Goal: Task Accomplishment & Management: Use online tool/utility

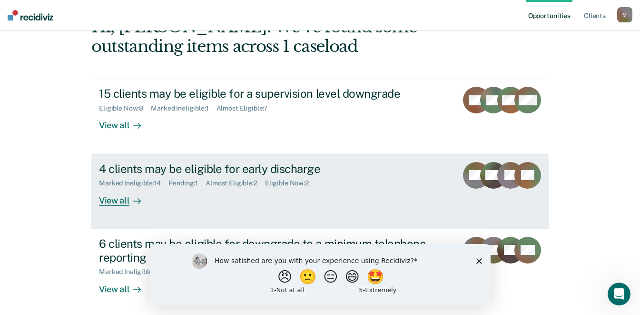
scroll to position [143, 0]
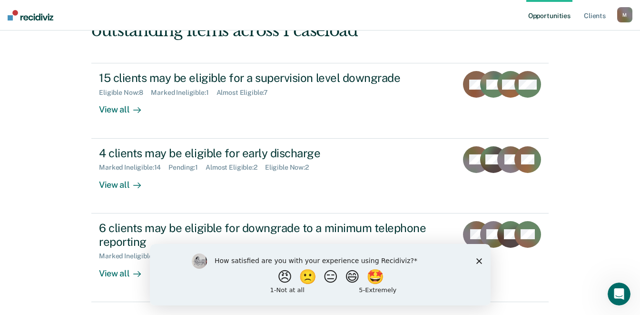
click at [482, 262] on div "How satisfied are you with your experience using Recidiviz? 😠 🙁 😑 😄 🤩 1 - Not a…" at bounding box center [319, 273] width 341 height 61
drag, startPoint x: 481, startPoint y: 261, endPoint x: 470, endPoint y: 244, distance: 20.1
click at [480, 261] on icon "Close survey" at bounding box center [479, 261] width 6 height 6
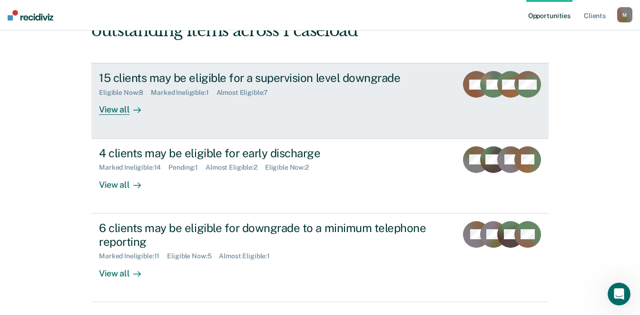
click at [128, 115] on div "View all" at bounding box center [125, 106] width 53 height 19
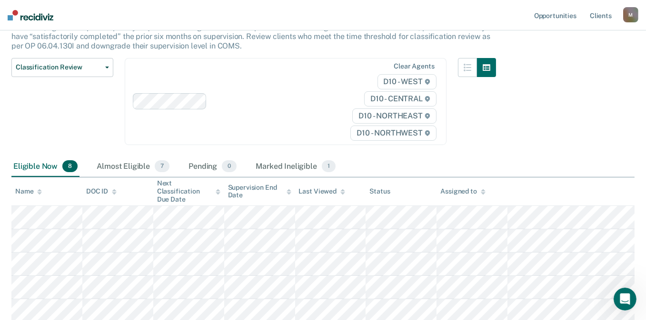
scroll to position [143, 0]
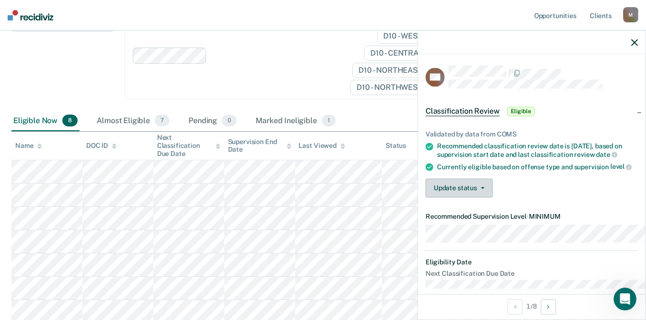
click at [426, 198] on button "Update status" at bounding box center [459, 188] width 67 height 19
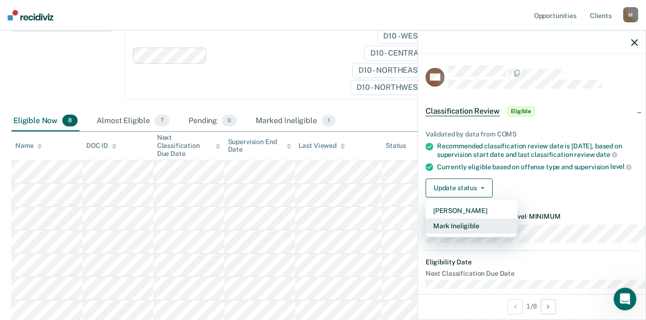
click at [436, 234] on button "Mark Ineligible" at bounding box center [472, 226] width 92 height 15
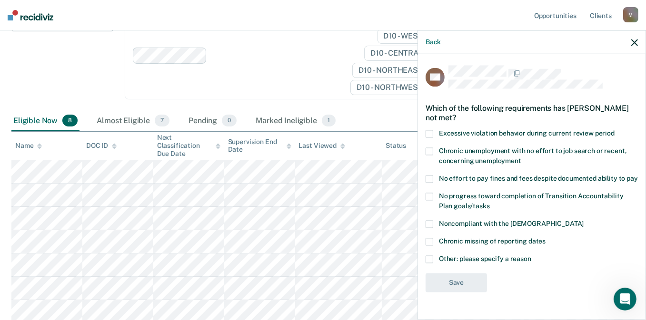
scroll to position [22, 0]
click at [426, 263] on span at bounding box center [430, 260] width 8 height 8
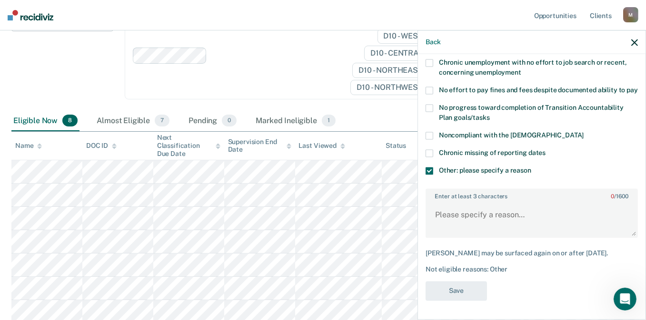
scroll to position [129, 0]
click at [436, 211] on textarea "Enter at least 3 characters 0 / 1600" at bounding box center [531, 219] width 210 height 35
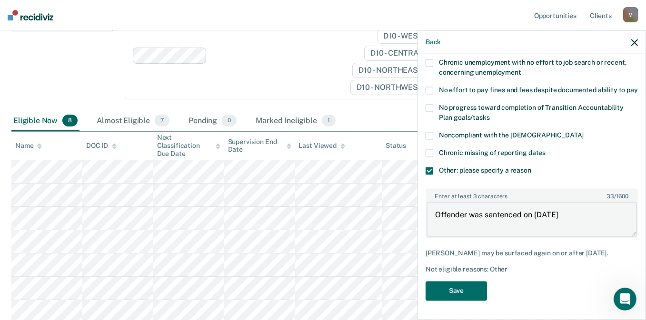
type textarea "Offender was sentenced on [DATE]"
drag, startPoint x: 570, startPoint y: 208, endPoint x: 393, endPoint y: 207, distance: 177.1
click at [418, 207] on div "DC Which of the following requirements has [PERSON_NAME] not met? Excessive vio…" at bounding box center [532, 186] width 228 height 264
click at [468, 276] on div "DC Which of the following requirements has [PERSON_NAME] not met? Excessive vio…" at bounding box center [532, 141] width 212 height 329
drag, startPoint x: 450, startPoint y: 288, endPoint x: 419, endPoint y: 291, distance: 30.6
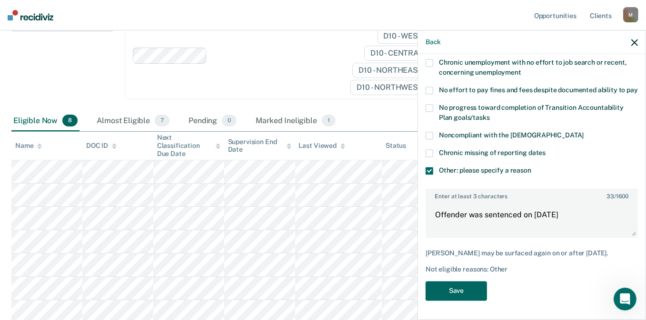
click at [449, 287] on button "Save" at bounding box center [456, 291] width 61 height 20
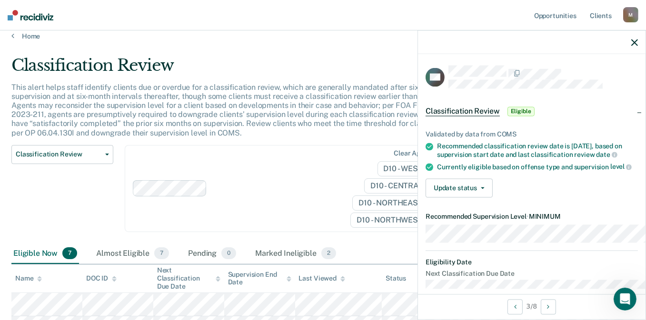
scroll to position [0, 0]
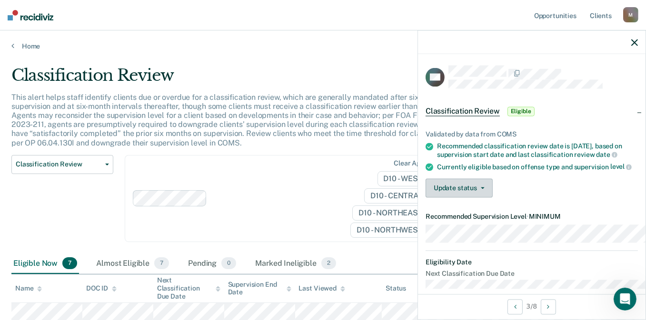
click at [442, 198] on button "Update status" at bounding box center [459, 188] width 67 height 19
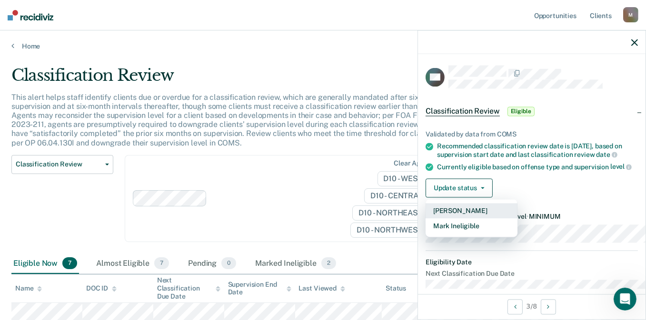
click at [436, 219] on button "[PERSON_NAME]" at bounding box center [472, 211] width 92 height 15
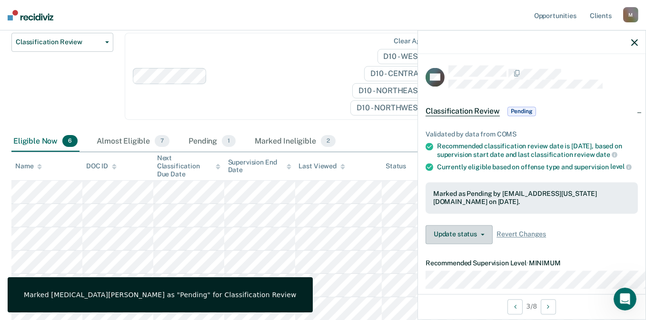
scroll to position [143, 0]
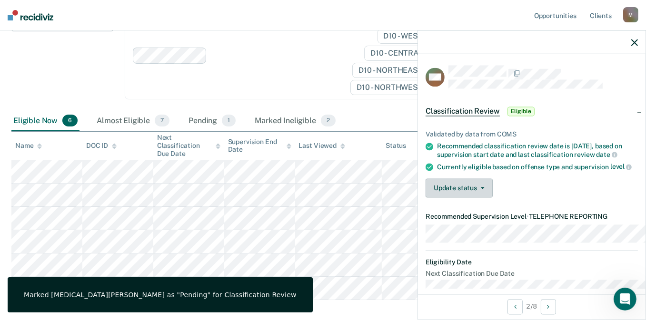
click at [426, 198] on button "Update status" at bounding box center [459, 188] width 67 height 19
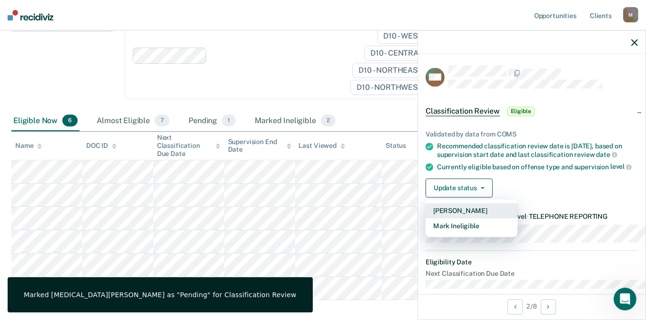
click at [426, 219] on button "[PERSON_NAME]" at bounding box center [472, 211] width 92 height 15
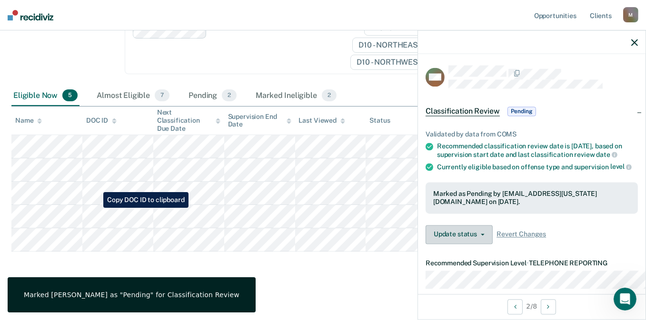
scroll to position [190, 0]
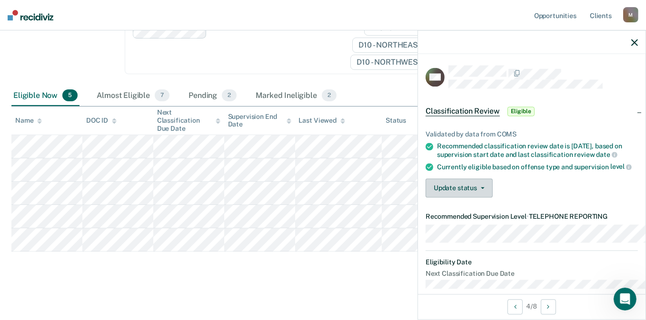
click at [440, 198] on button "Update status" at bounding box center [459, 188] width 67 height 19
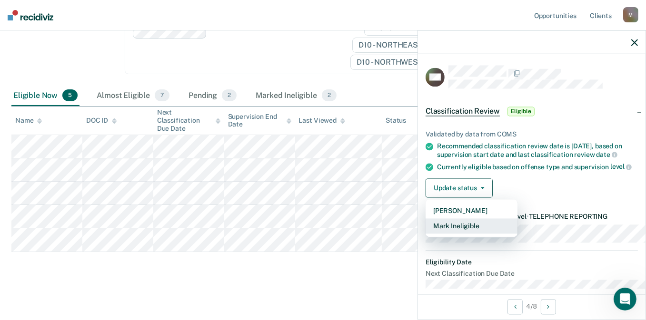
click at [436, 234] on button "Mark Ineligible" at bounding box center [472, 226] width 92 height 15
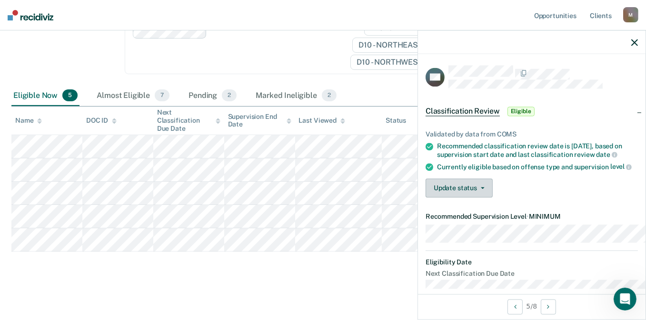
click at [450, 198] on button "Update status" at bounding box center [459, 188] width 67 height 19
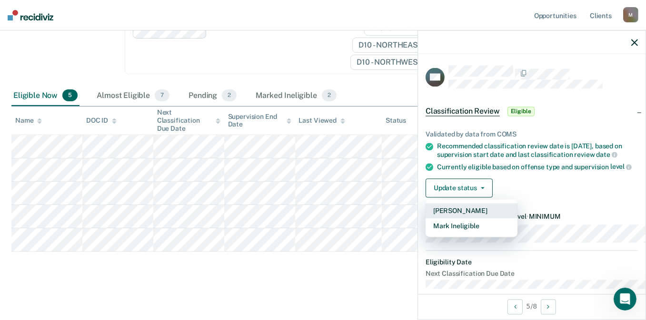
click at [444, 219] on button "[PERSON_NAME]" at bounding box center [472, 211] width 92 height 15
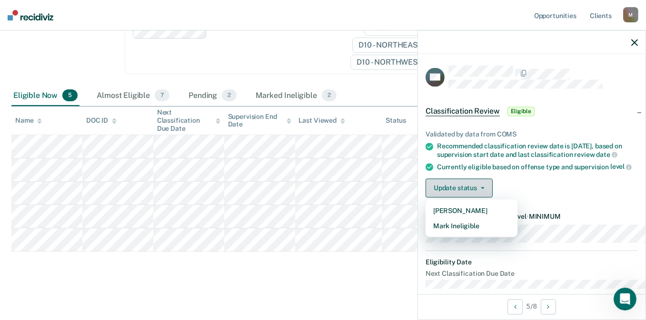
scroll to position [189, 0]
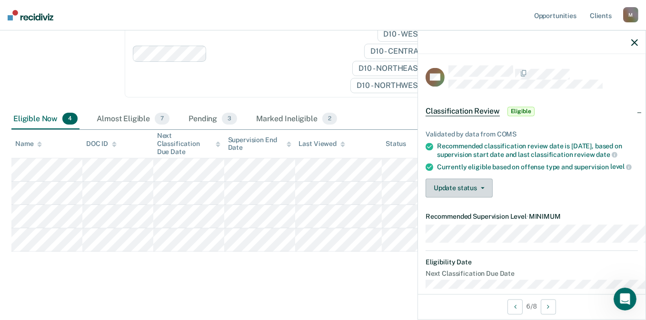
click at [440, 198] on button "Update status" at bounding box center [459, 188] width 67 height 19
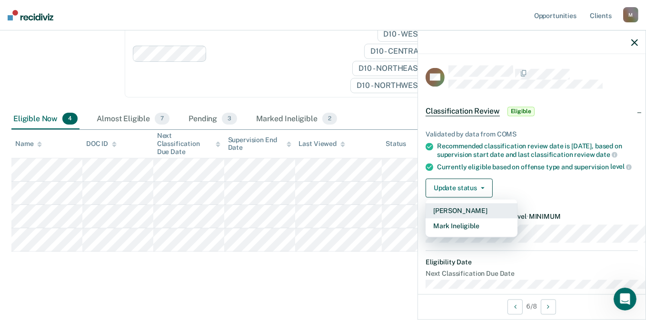
click at [439, 219] on button "[PERSON_NAME]" at bounding box center [472, 211] width 92 height 15
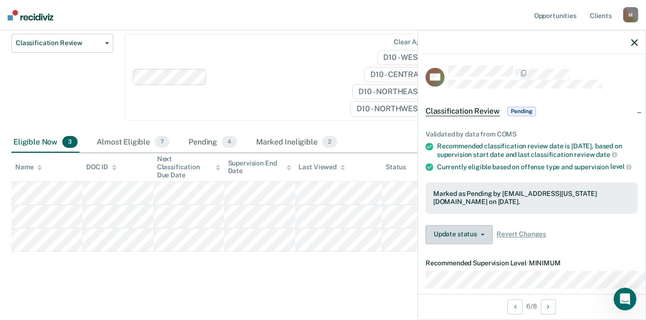
scroll to position [165, 0]
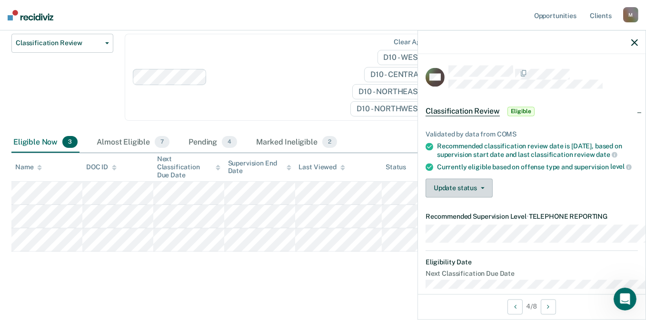
click at [426, 198] on button "Update status" at bounding box center [459, 188] width 67 height 19
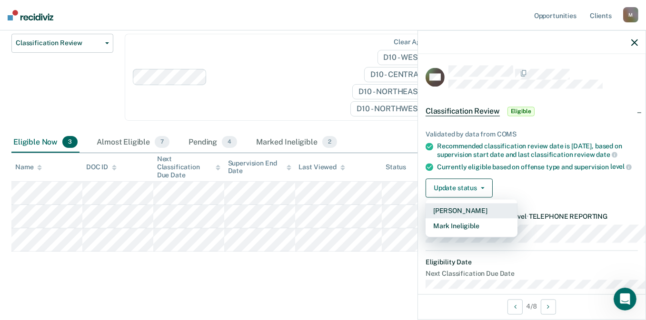
click at [426, 219] on button "[PERSON_NAME]" at bounding box center [472, 211] width 92 height 15
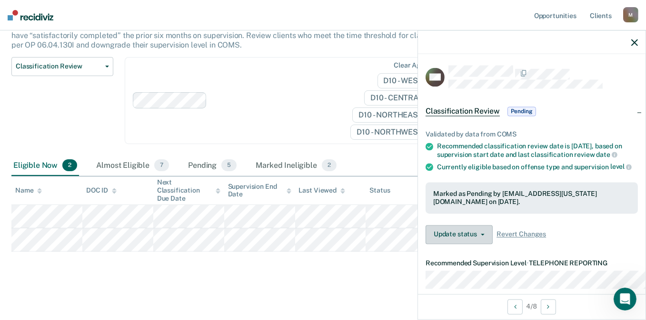
scroll to position [142, 0]
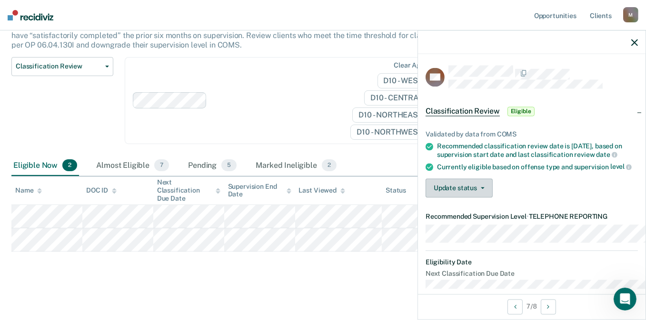
click at [431, 198] on button "Update status" at bounding box center [459, 188] width 67 height 19
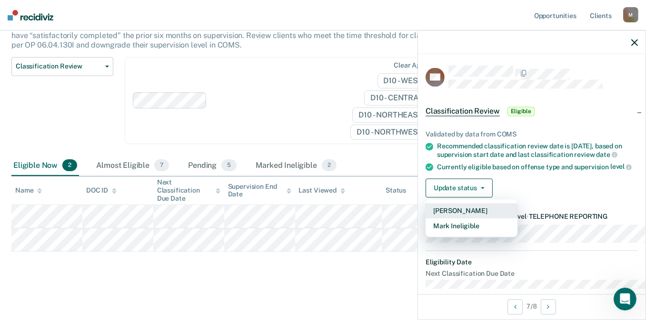
click at [431, 219] on button "[PERSON_NAME]" at bounding box center [472, 211] width 92 height 15
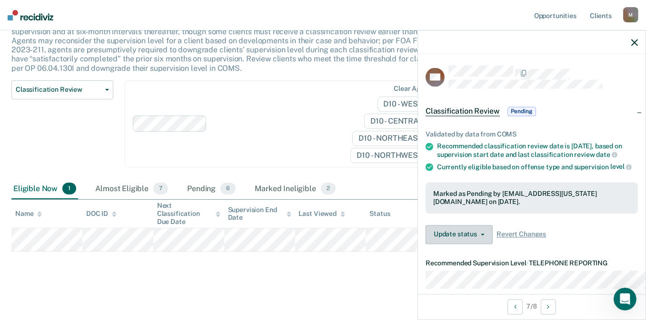
scroll to position [119, 0]
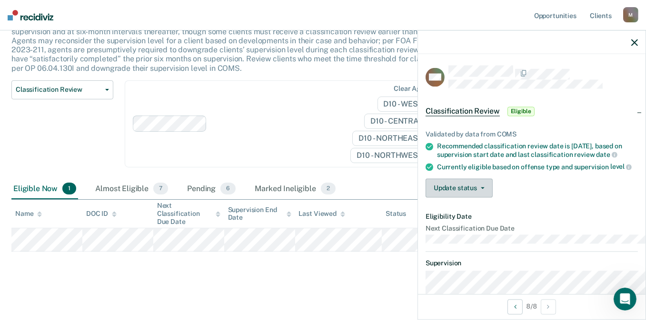
click at [426, 198] on button "Update status" at bounding box center [459, 188] width 67 height 19
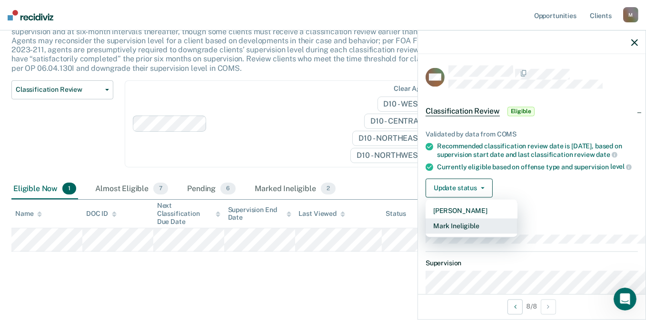
click at [434, 234] on button "Mark Ineligible" at bounding box center [472, 226] width 92 height 15
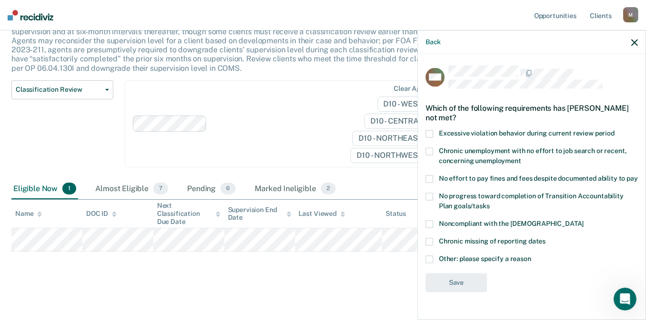
scroll to position [22, 0]
click at [426, 262] on label "Other: please specify a reason" at bounding box center [532, 261] width 212 height 10
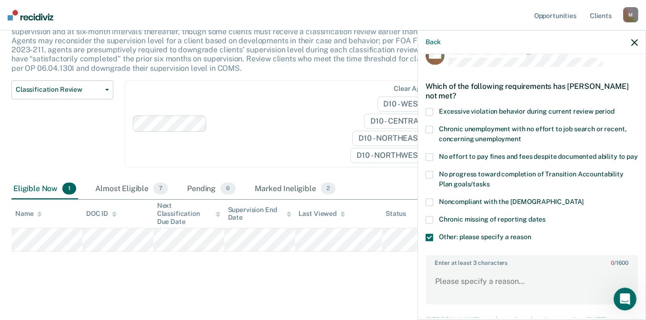
scroll to position [69, 0]
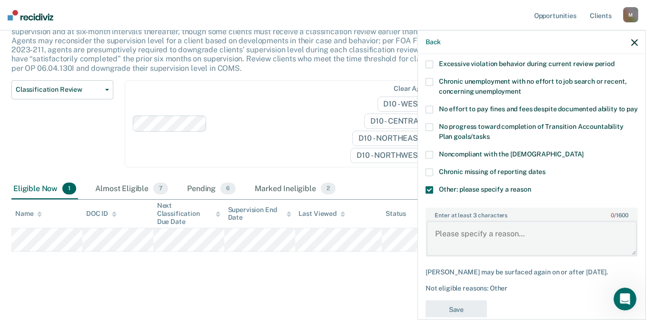
click at [458, 257] on textarea "Enter at least 3 characters 0 / 1600" at bounding box center [531, 238] width 210 height 35
click at [433, 257] on textarea "canno tbe lowered" at bounding box center [531, 238] width 210 height 35
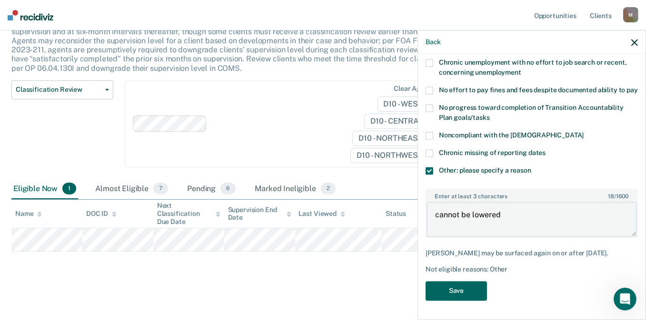
type textarea "cannot be lowered"
click at [453, 292] on button "Save" at bounding box center [456, 291] width 61 height 20
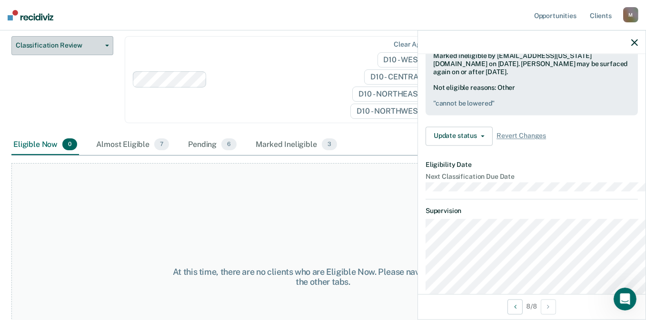
click at [96, 50] on span "Classification Review" at bounding box center [59, 45] width 86 height 8
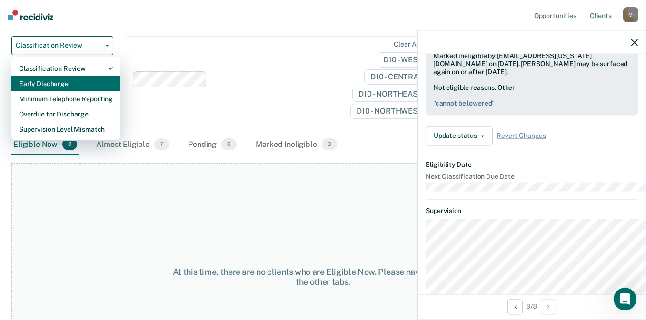
click at [89, 91] on div "Early Discharge" at bounding box center [66, 83] width 94 height 15
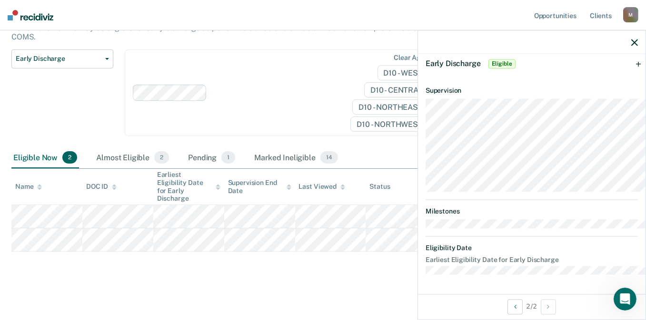
scroll to position [70, 0]
click at [634, 46] on icon "button" at bounding box center [634, 42] width 7 height 7
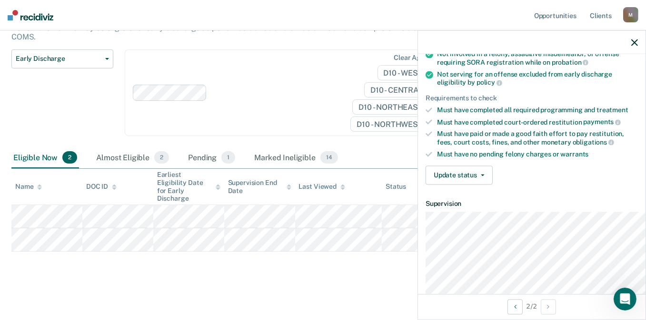
scroll to position [143, 0]
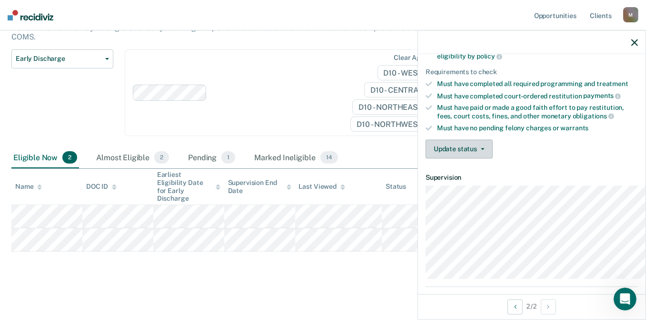
click at [454, 159] on button "Update status" at bounding box center [459, 149] width 67 height 19
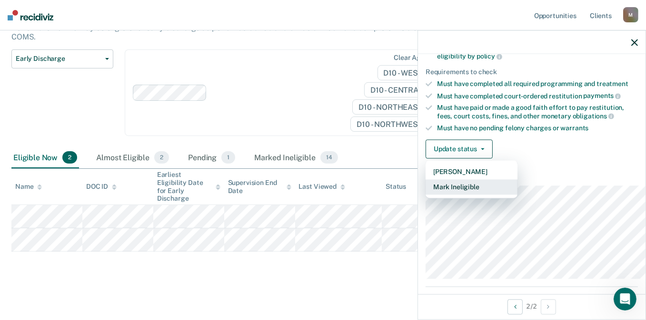
click at [454, 195] on button "Mark Ineligible" at bounding box center [472, 187] width 92 height 15
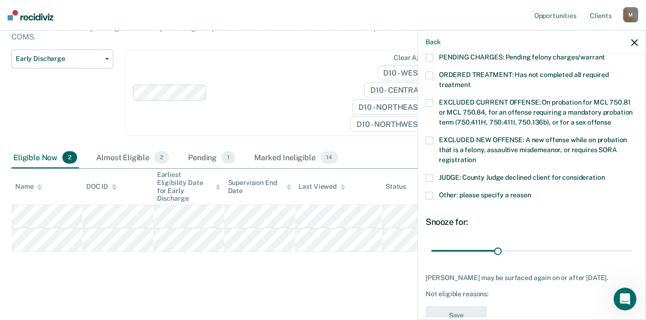
scroll to position [333, 0]
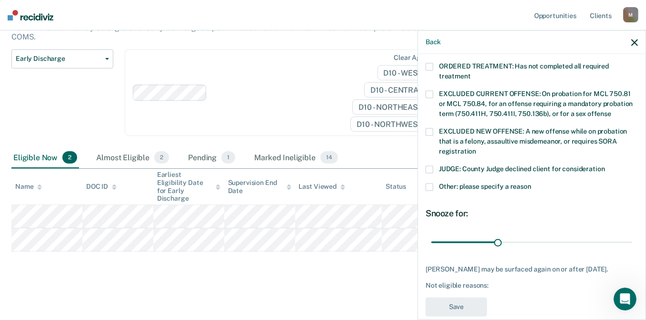
click at [426, 173] on span at bounding box center [430, 170] width 8 height 8
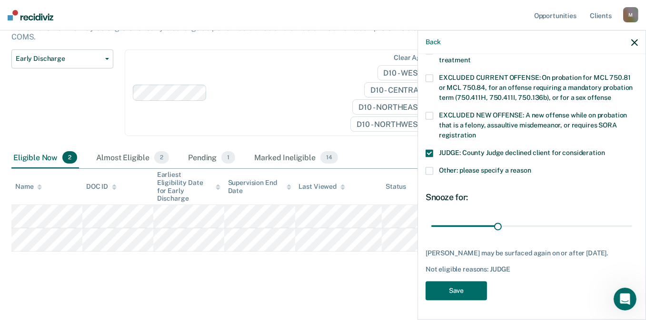
scroll to position [386, 0]
click at [439, 289] on button "Save" at bounding box center [456, 291] width 61 height 20
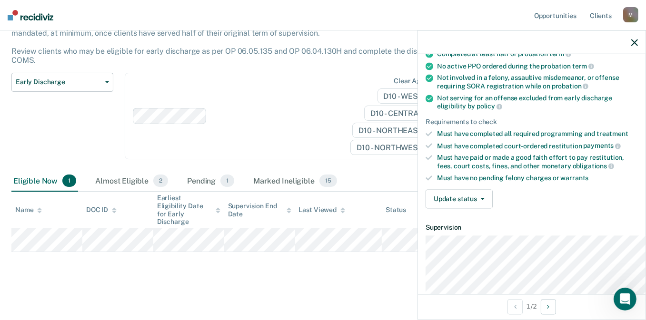
scroll to position [81, 0]
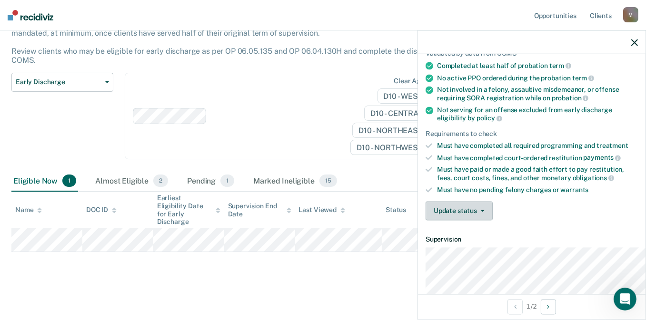
click at [446, 221] on button "Update status" at bounding box center [459, 211] width 67 height 19
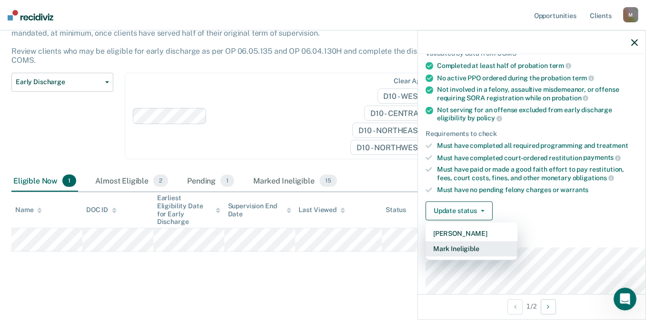
click at [449, 257] on button "Mark Ineligible" at bounding box center [472, 249] width 92 height 15
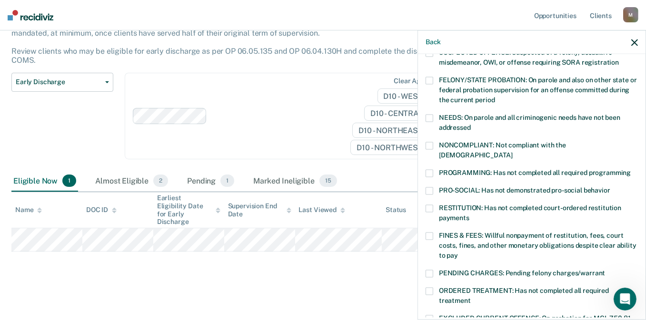
scroll to position [129, 0]
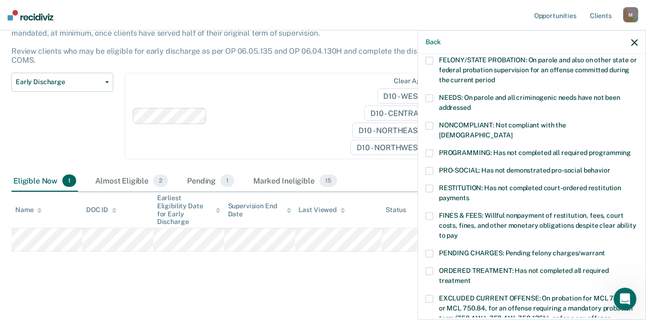
click at [426, 220] on span at bounding box center [430, 216] width 8 height 8
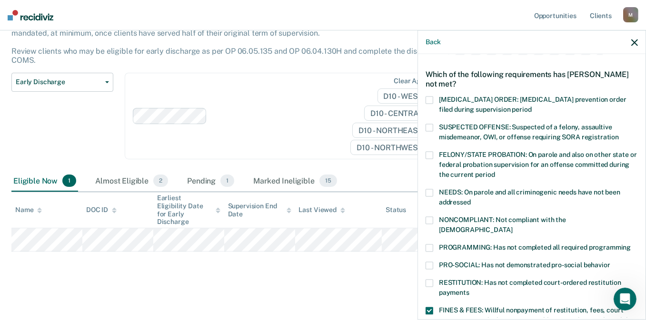
scroll to position [33, 0]
click at [426, 236] on label "NONCOMPLIANT: Not compliant with the [DEMOGRAPHIC_DATA]" at bounding box center [532, 227] width 212 height 20
click at [426, 252] on span at bounding box center [430, 249] width 8 height 8
click at [426, 225] on span at bounding box center [430, 221] width 8 height 8
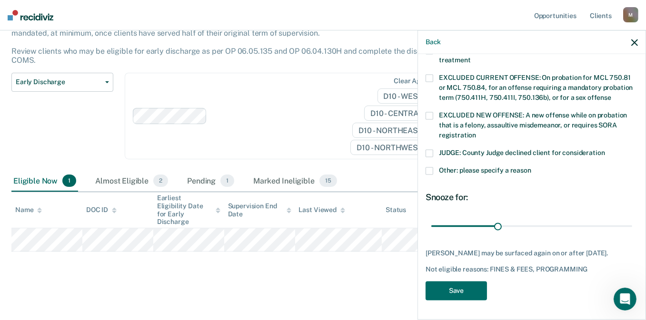
scroll to position [386, 0]
click at [446, 298] on button "Save" at bounding box center [456, 291] width 61 height 20
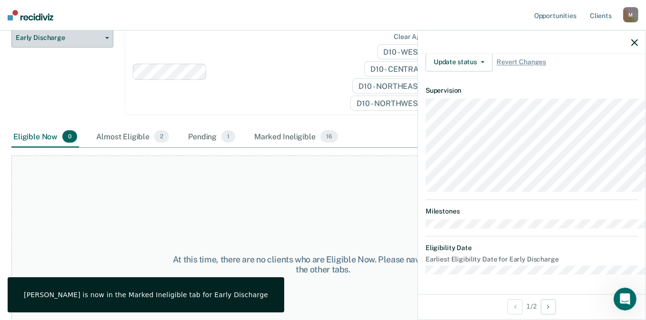
scroll to position [351, 0]
click at [67, 42] on span "Early Discharge" at bounding box center [59, 38] width 86 height 8
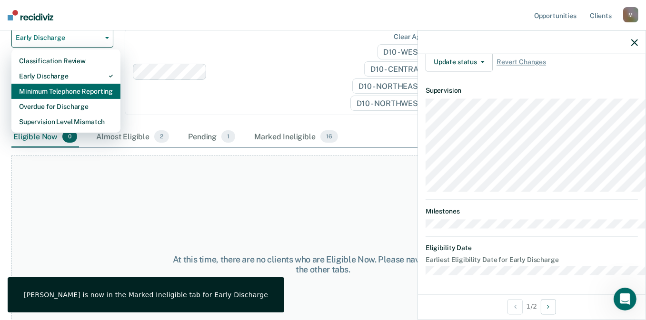
click at [73, 99] on div "Minimum Telephone Reporting" at bounding box center [66, 91] width 94 height 15
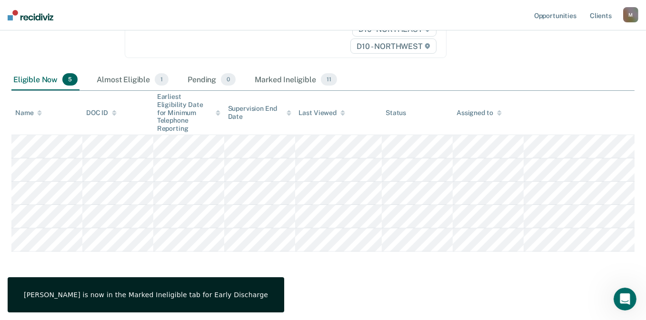
scroll to position [220, 0]
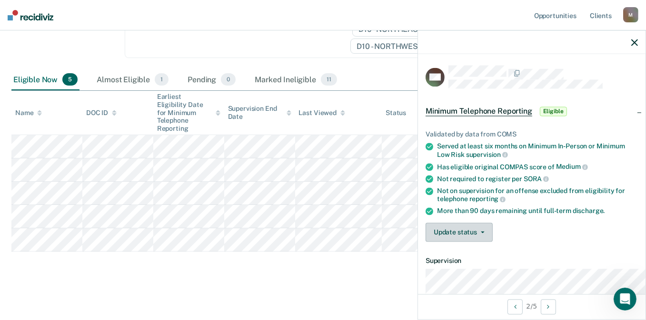
click at [455, 242] on button "Update status" at bounding box center [459, 232] width 67 height 19
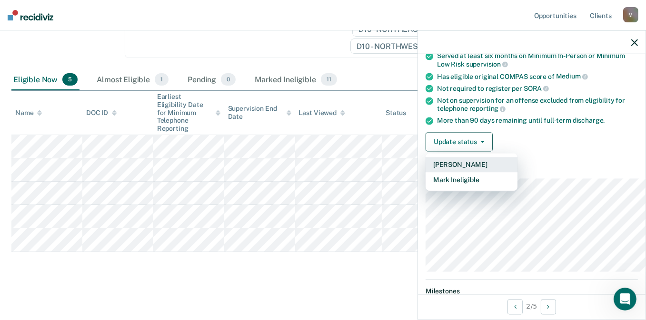
scroll to position [95, 0]
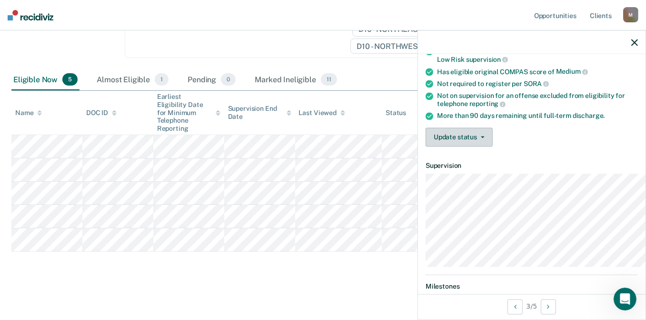
click at [436, 147] on button "Update status" at bounding box center [459, 137] width 67 height 19
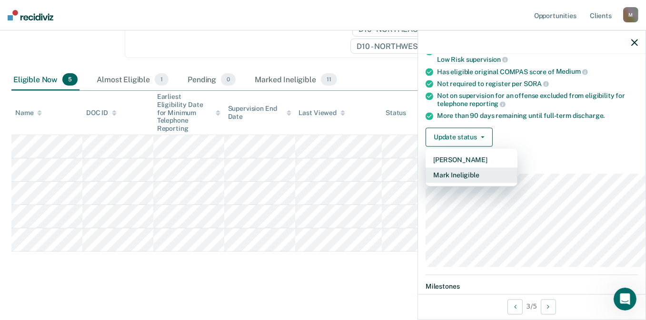
click at [439, 183] on button "Mark Ineligible" at bounding box center [472, 175] width 92 height 15
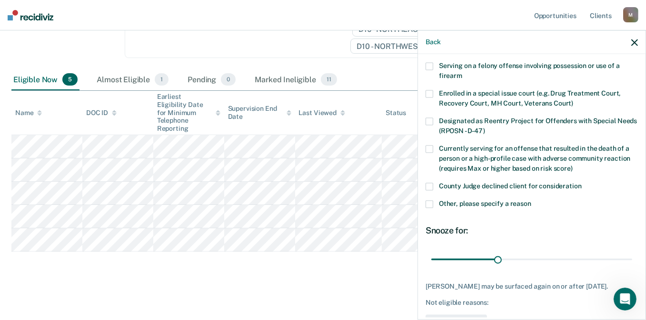
scroll to position [48, 0]
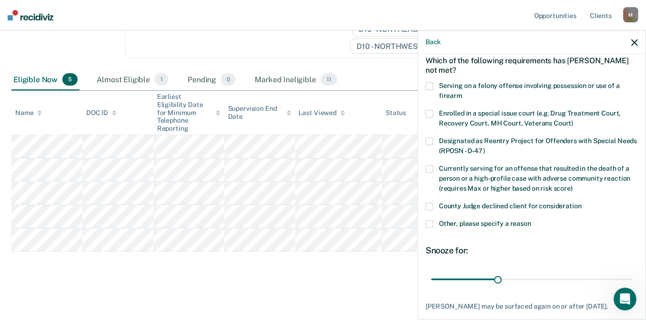
click at [426, 228] on span at bounding box center [430, 224] width 8 height 8
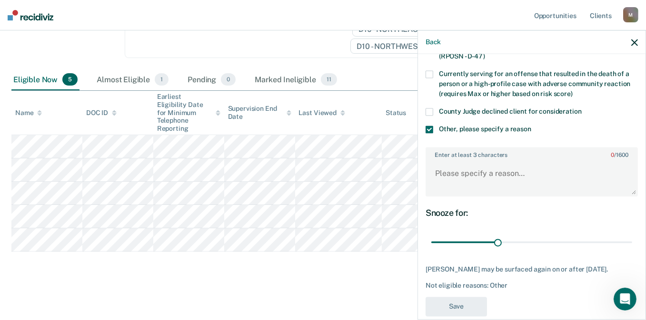
scroll to position [143, 0]
click at [436, 196] on textarea "Enter at least 3 characters 0 / 1600" at bounding box center [531, 177] width 210 height 35
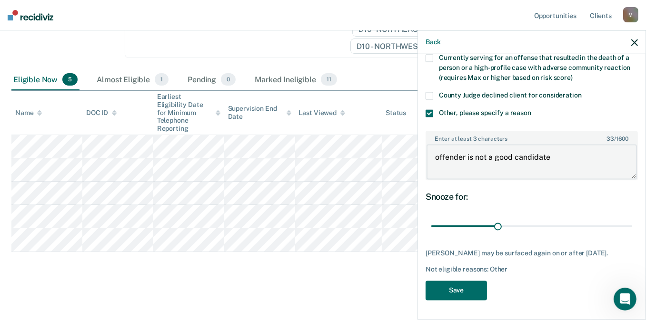
scroll to position [203, 0]
type textarea "offender is not a good candidate"
click at [437, 295] on button "Save" at bounding box center [456, 291] width 61 height 20
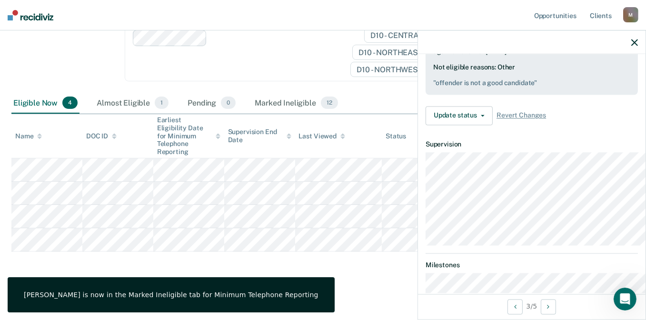
scroll to position [129, 0]
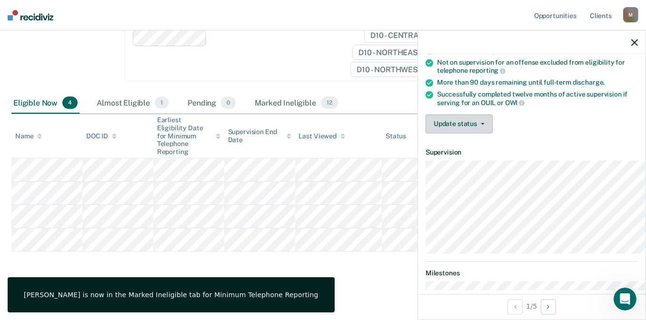
click at [426, 134] on button "Update status" at bounding box center [459, 124] width 67 height 19
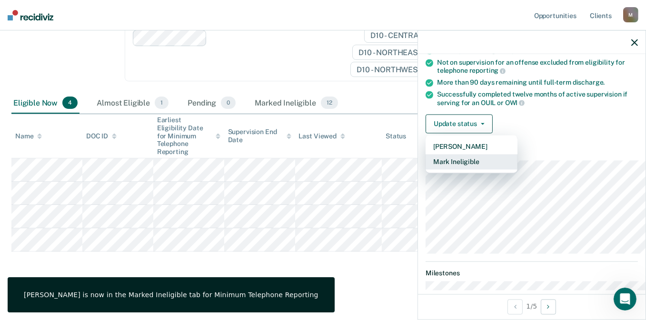
click at [426, 170] on button "Mark Ineligible" at bounding box center [472, 162] width 92 height 15
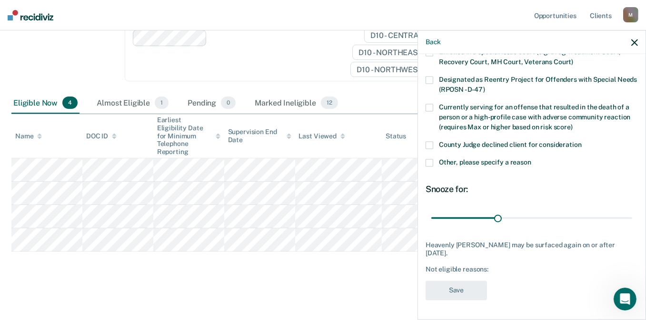
click at [426, 141] on label "County Judge declined client for consideration" at bounding box center [532, 146] width 212 height 10
click at [455, 301] on button "Save" at bounding box center [456, 291] width 61 height 20
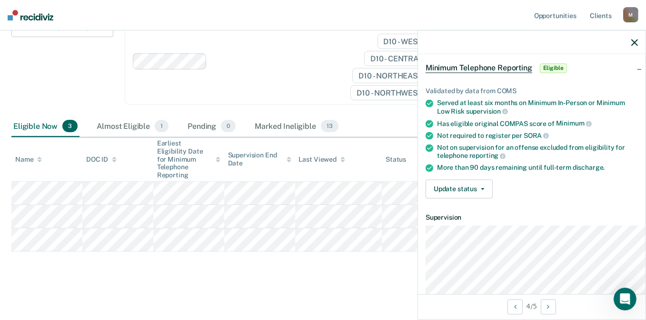
scroll to position [33, 0]
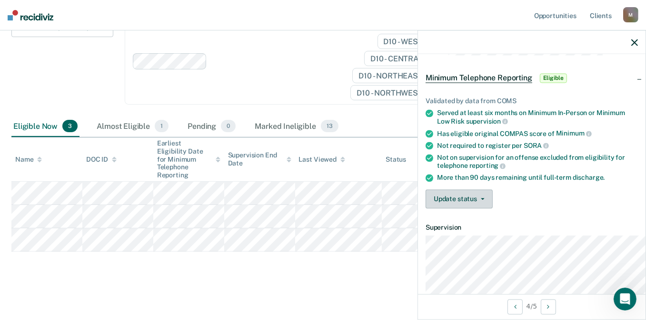
click at [437, 209] on button "Update status" at bounding box center [459, 199] width 67 height 19
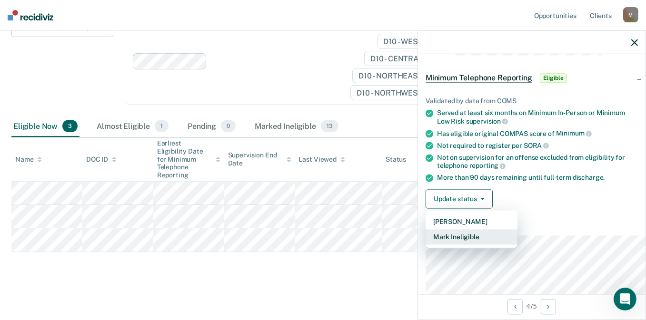
click at [428, 245] on button "Mark Ineligible" at bounding box center [472, 237] width 92 height 15
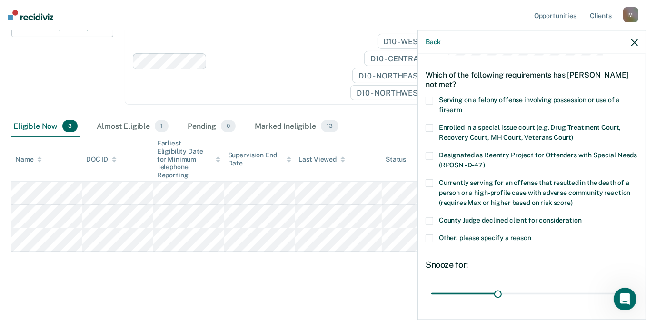
click at [426, 225] on span at bounding box center [430, 221] width 8 height 8
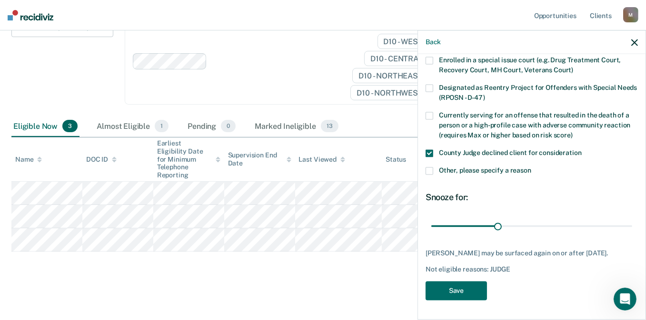
scroll to position [139, 0]
click at [459, 291] on button "Save" at bounding box center [456, 291] width 61 height 20
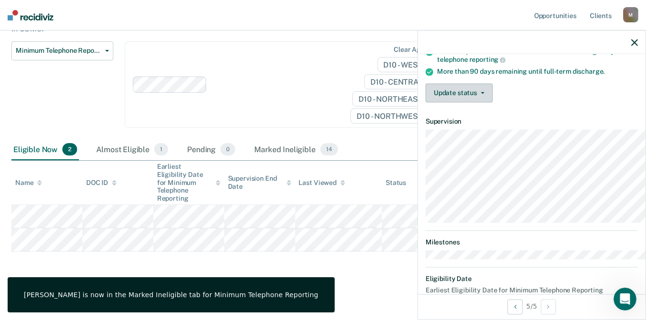
click at [426, 103] on button "Update status" at bounding box center [459, 93] width 67 height 19
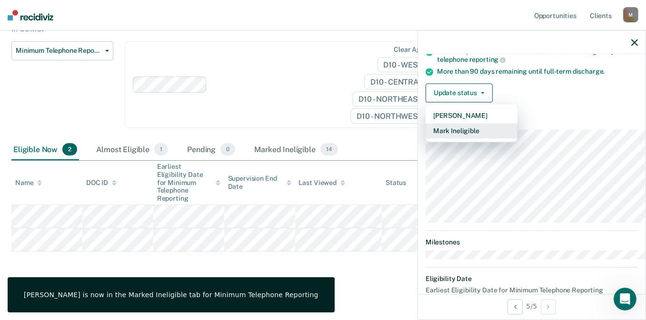
click at [426, 139] on button "Mark Ineligible" at bounding box center [472, 131] width 92 height 15
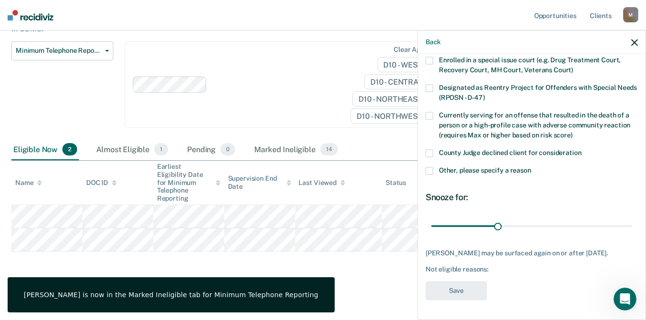
click at [426, 167] on label "Other, please specify a reason" at bounding box center [532, 172] width 212 height 10
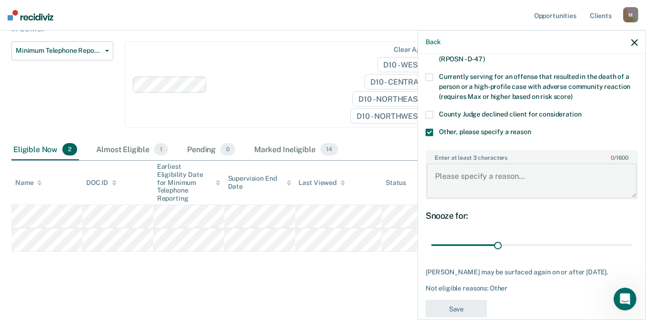
click at [445, 196] on textarea "Enter at least 3 characters 0 / 1600" at bounding box center [531, 181] width 210 height 35
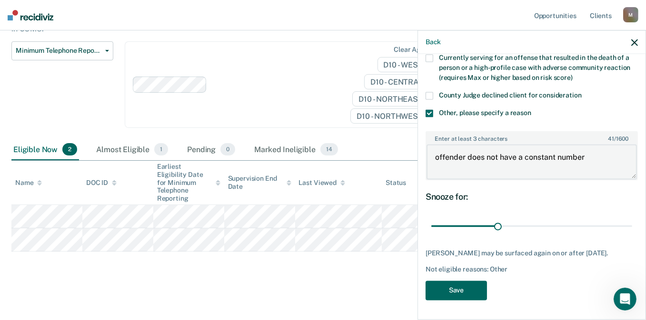
type textarea "offender does not have a constant number"
click at [443, 293] on button "Save" at bounding box center [456, 291] width 61 height 20
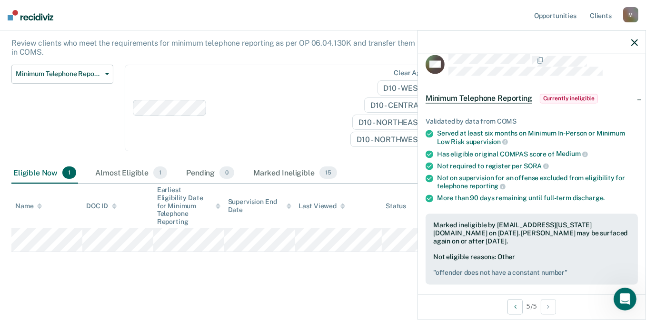
scroll to position [12, 0]
click at [139, 163] on div "Almost Eligible 1" at bounding box center [131, 173] width 76 height 21
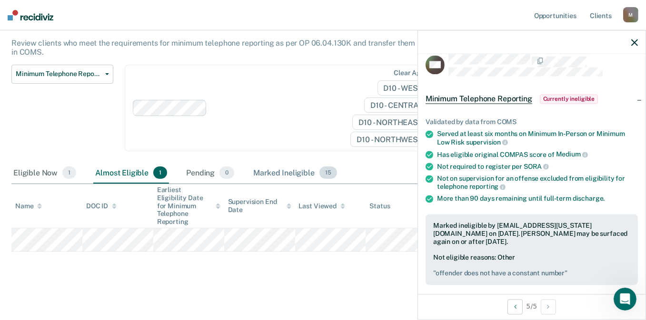
click at [326, 163] on div "Marked Ineligible 15" at bounding box center [294, 173] width 87 height 21
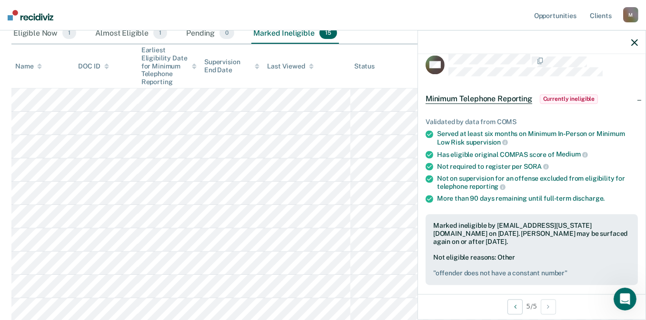
scroll to position [224, 0]
click at [636, 46] on icon "button" at bounding box center [634, 42] width 7 height 7
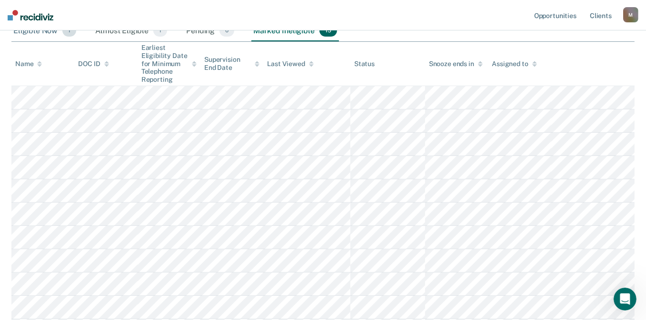
click at [33, 41] on div "Eligible Now 1" at bounding box center [44, 30] width 67 height 21
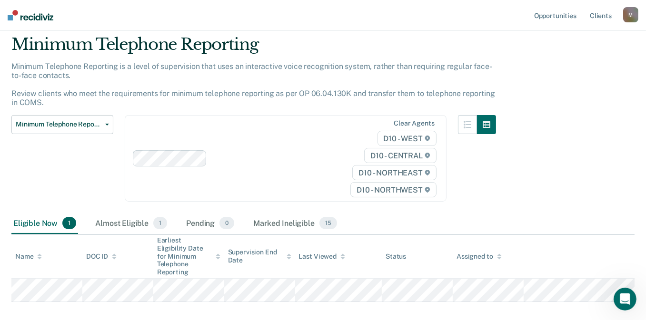
scroll to position [0, 0]
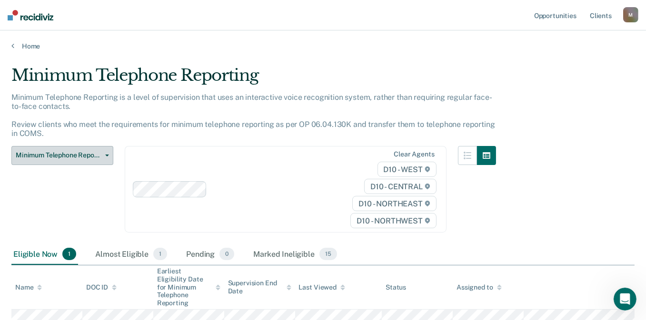
click at [67, 159] on span "Minimum Telephone Reporting" at bounding box center [59, 155] width 86 height 8
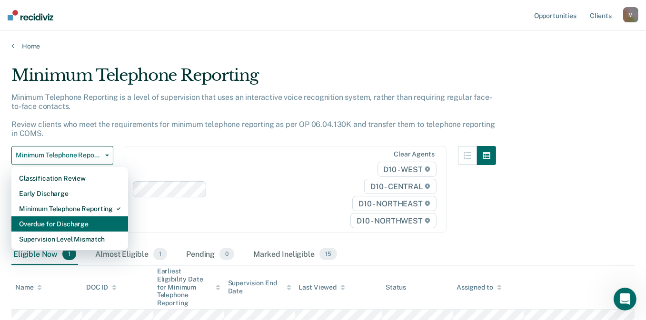
click at [72, 232] on div "Overdue for Discharge" at bounding box center [69, 224] width 101 height 15
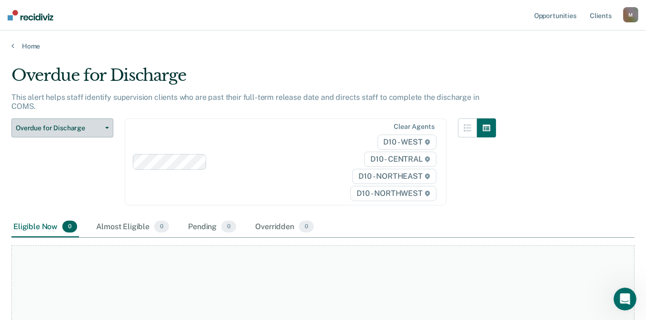
click at [50, 136] on button "Overdue for Discharge" at bounding box center [62, 128] width 102 height 19
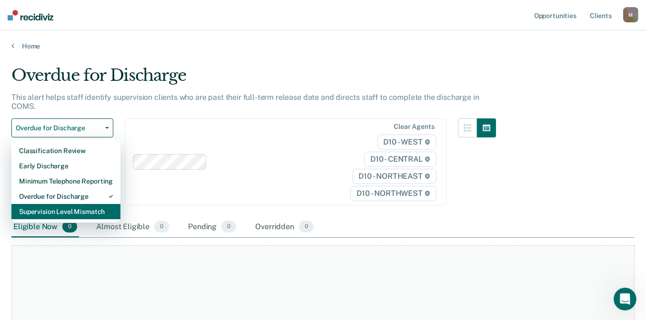
click at [62, 219] on div "Supervision Level Mismatch" at bounding box center [66, 211] width 94 height 15
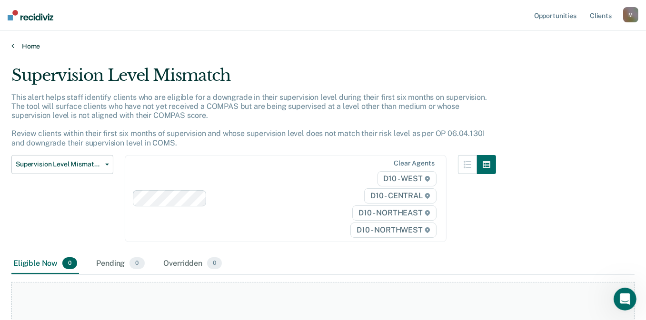
click at [23, 50] on link "Home" at bounding box center [322, 46] width 623 height 9
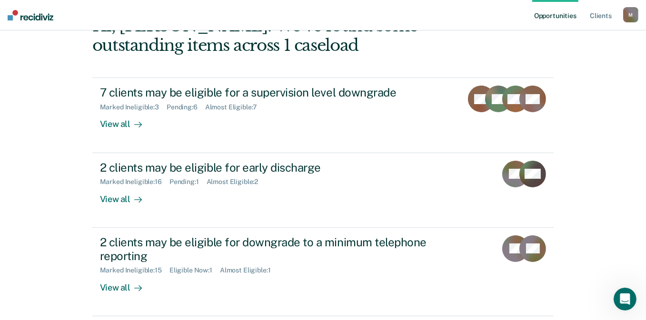
scroll to position [190, 0]
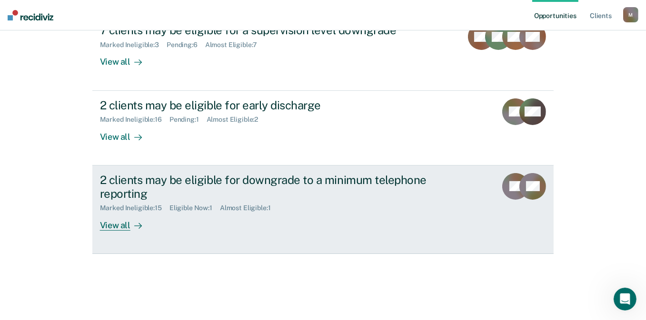
click at [146, 201] on div "2 clients may be eligible for downgrade to a minimum telephone reporting" at bounding box center [267, 187] width 334 height 28
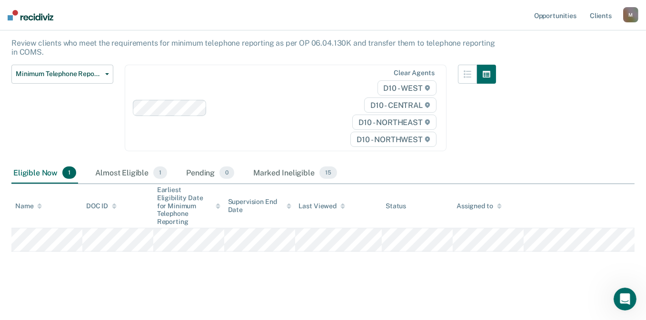
scroll to position [95, 0]
click at [139, 184] on div "Almost Eligible 1" at bounding box center [131, 173] width 76 height 21
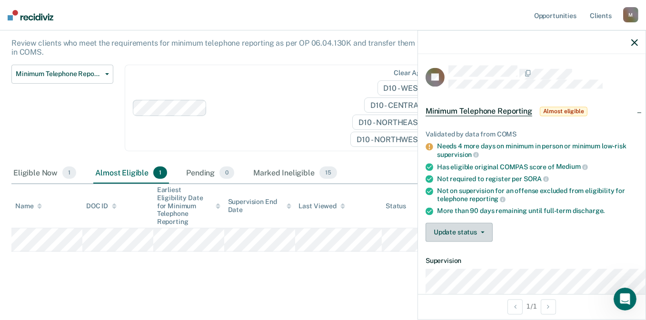
click at [450, 242] on button "Update status" at bounding box center [459, 232] width 67 height 19
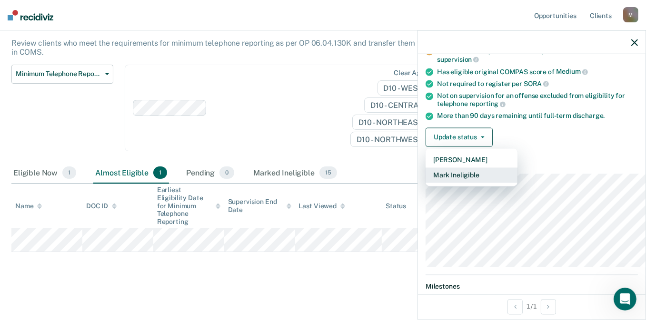
click at [440, 183] on button "Mark Ineligible" at bounding box center [472, 175] width 92 height 15
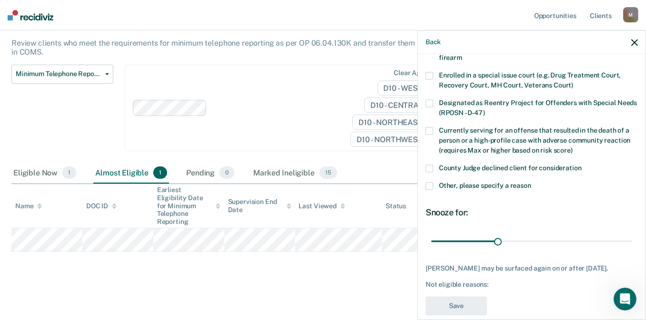
scroll to position [139, 0]
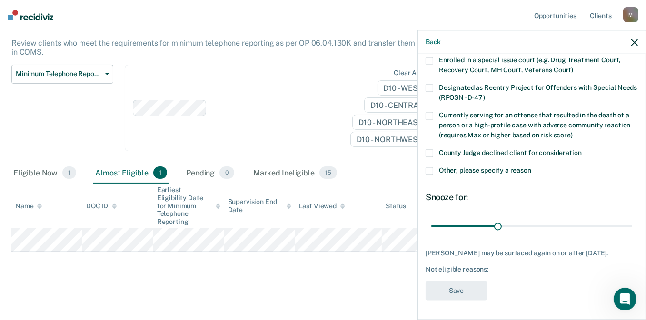
click at [426, 167] on div "Other, please specify a reason" at bounding box center [532, 176] width 212 height 18
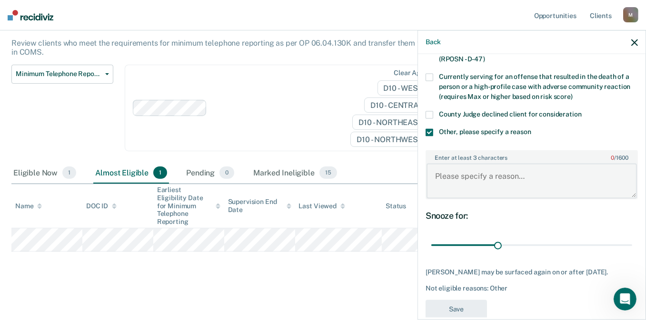
click at [430, 199] on textarea "Enter at least 3 characters 0 / 1600" at bounding box center [531, 181] width 210 height 35
click at [297, 163] on div "Minimum Telephone Reporting Classification Review Early Discharge Minimum Telep…" at bounding box center [253, 114] width 485 height 99
drag, startPoint x: 633, startPoint y: 45, endPoint x: 628, endPoint y: 48, distance: 5.6
click at [633, 45] on icon "button" at bounding box center [634, 42] width 7 height 7
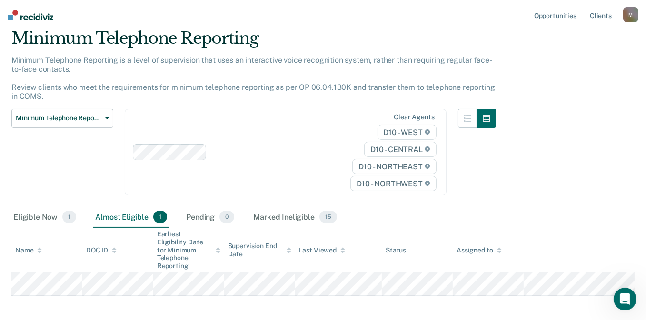
scroll to position [0, 0]
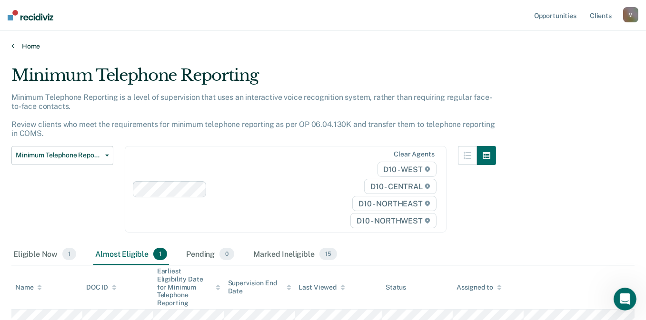
click at [32, 50] on link "Home" at bounding box center [322, 46] width 623 height 9
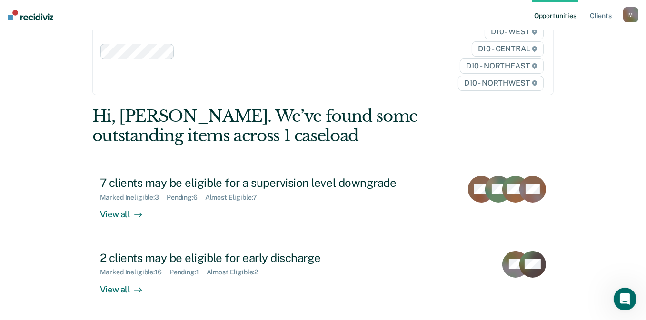
scroll to position [95, 0]
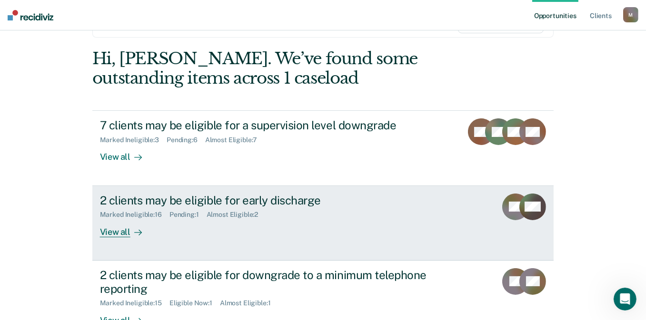
click at [184, 208] on div "2 clients may be eligible for early discharge" at bounding box center [267, 201] width 334 height 14
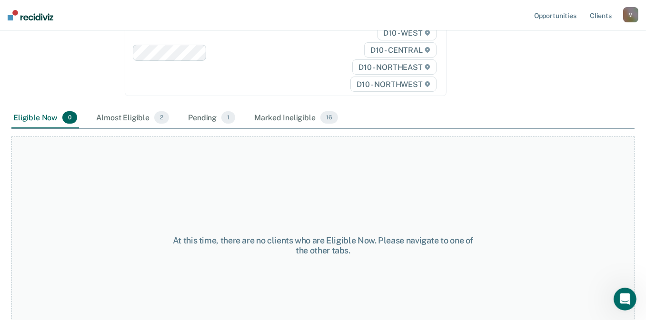
scroll to position [143, 0]
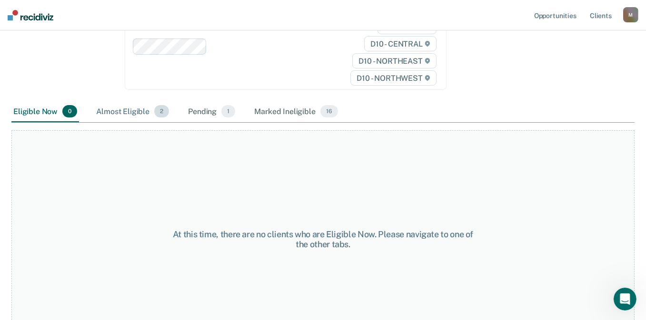
click at [140, 122] on div "Almost Eligible 2" at bounding box center [132, 111] width 77 height 21
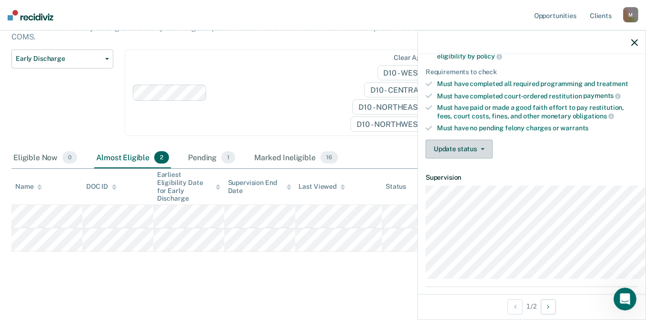
click at [426, 159] on button "Update status" at bounding box center [459, 149] width 67 height 19
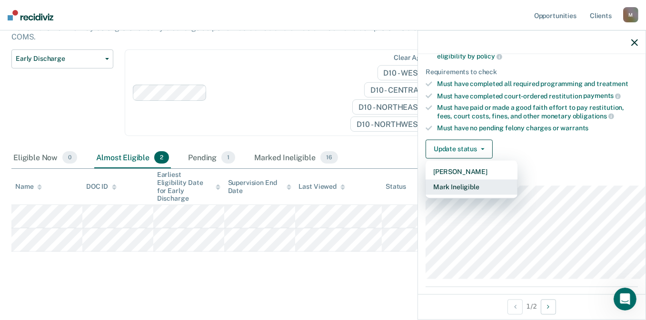
click at [426, 195] on button "Mark Ineligible" at bounding box center [472, 187] width 92 height 15
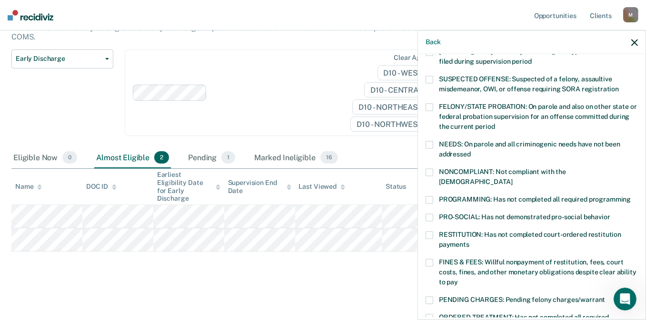
scroll to position [0, 0]
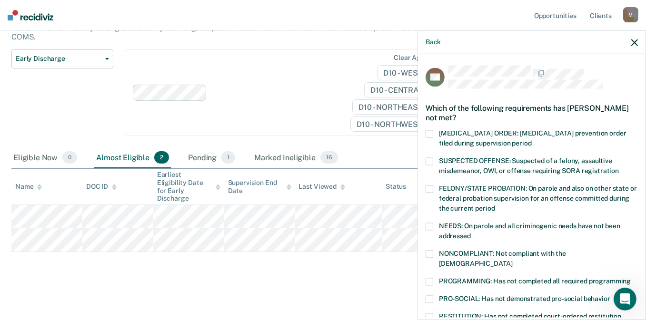
click at [642, 47] on div "Back" at bounding box center [532, 42] width 228 height 24
click at [634, 46] on icon "button" at bounding box center [634, 42] width 7 height 7
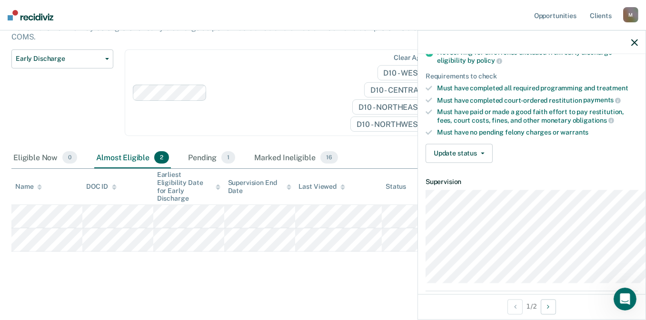
scroll to position [149, 0]
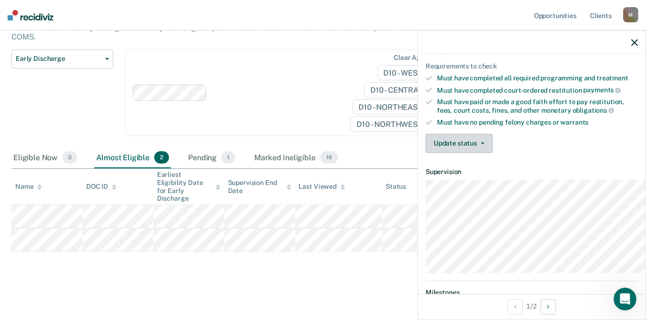
click at [426, 153] on button "Update status" at bounding box center [459, 143] width 67 height 19
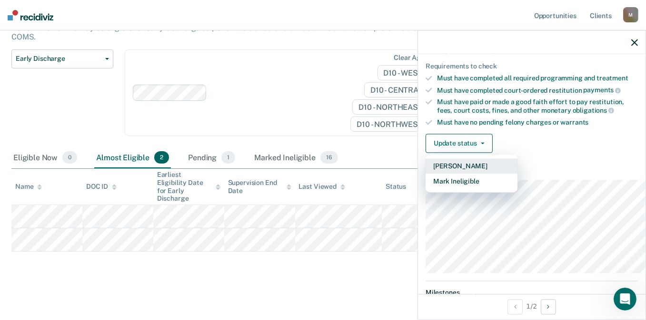
click at [426, 174] on button "[PERSON_NAME]" at bounding box center [472, 166] width 92 height 15
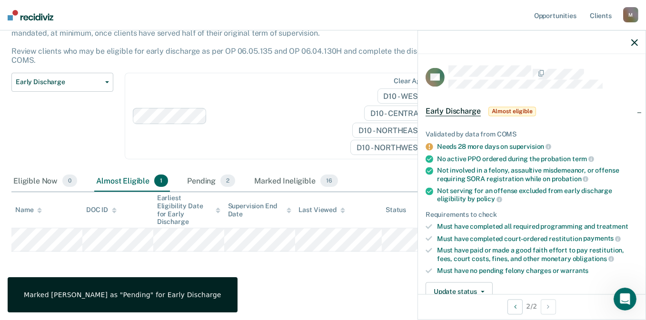
scroll to position [0, 0]
drag, startPoint x: 22, startPoint y: 168, endPoint x: 30, endPoint y: 168, distance: 8.1
click at [22, 171] on div "Eligible Now 0" at bounding box center [45, 181] width 68 height 21
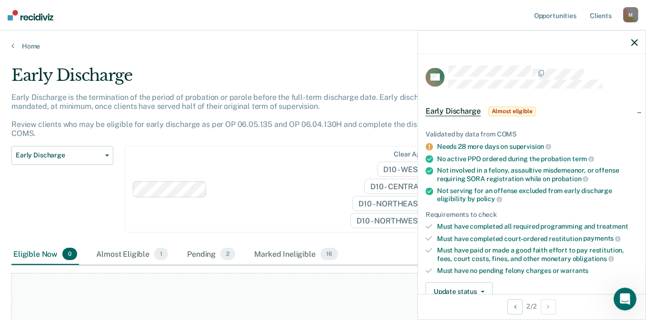
click at [631, 46] on icon "button" at bounding box center [634, 42] width 7 height 7
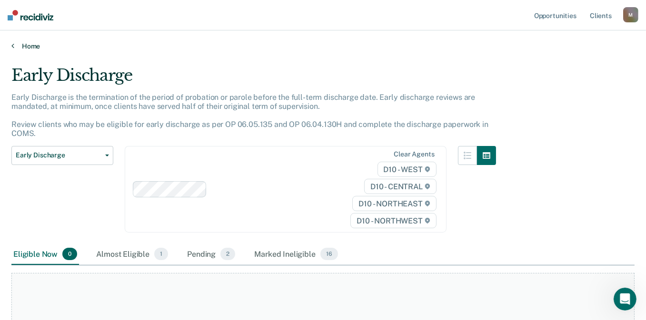
click at [29, 50] on link "Home" at bounding box center [322, 46] width 623 height 9
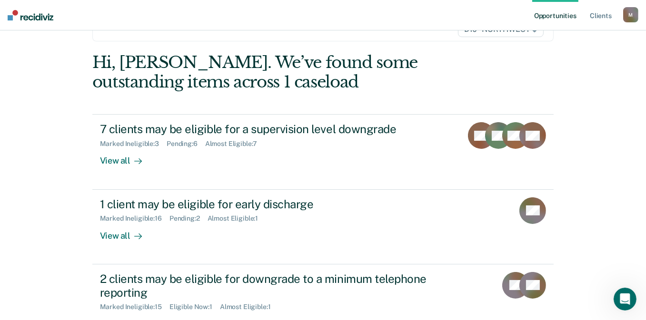
scroll to position [95, 0]
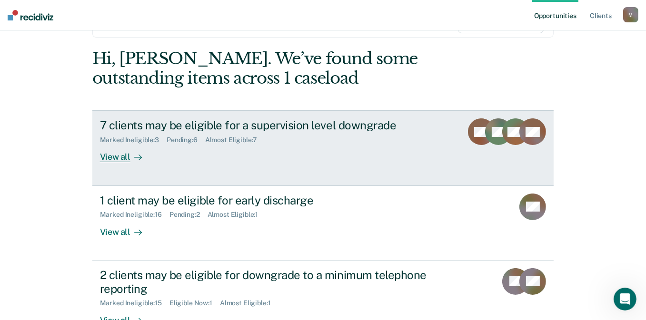
click at [158, 132] on div "7 clients may be eligible for a supervision level downgrade" at bounding box center [267, 126] width 334 height 14
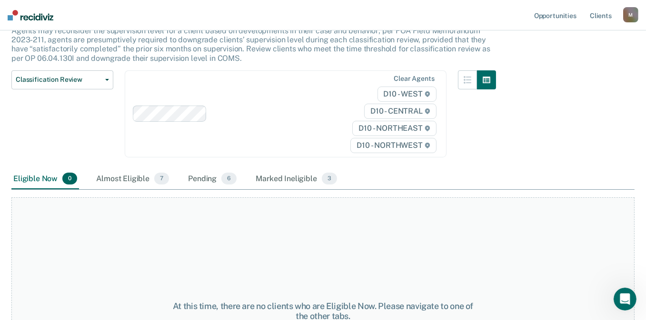
scroll to position [95, 0]
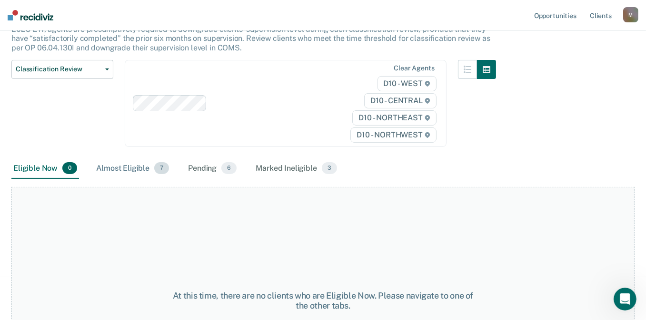
click at [131, 179] on div "Almost Eligible 7" at bounding box center [132, 168] width 77 height 21
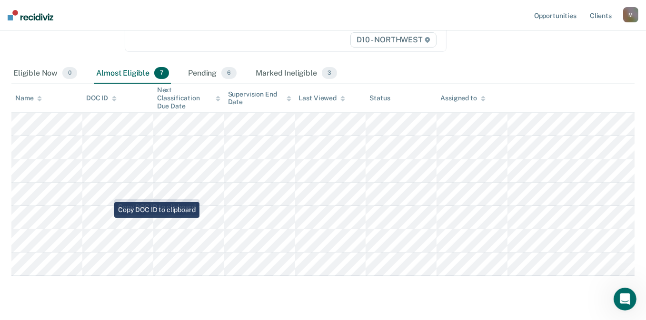
scroll to position [0, 0]
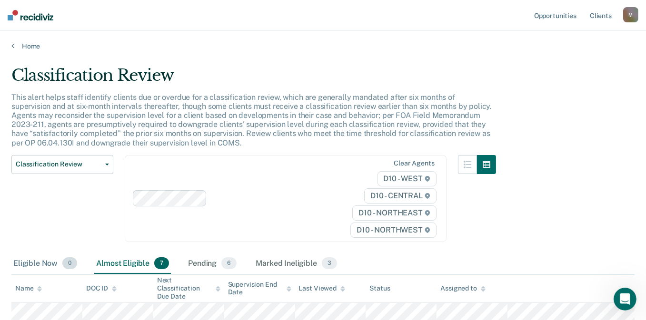
click at [51, 275] on div "Eligible Now 0" at bounding box center [45, 264] width 68 height 21
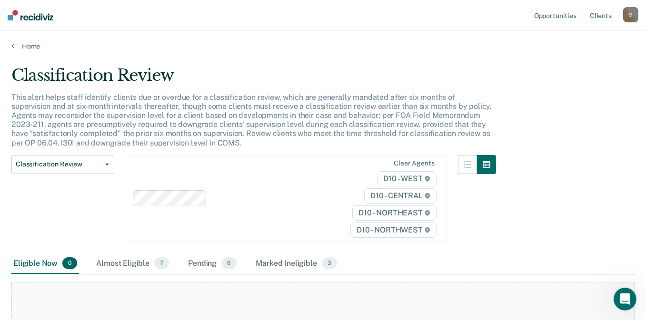
click at [308, 242] on div "Clear agents D10 - WEST D10 - CENTRAL D10 - NORTHEAST D10 - NORTHWEST" at bounding box center [286, 198] width 322 height 87
